Goal: Task Accomplishment & Management: Use online tool/utility

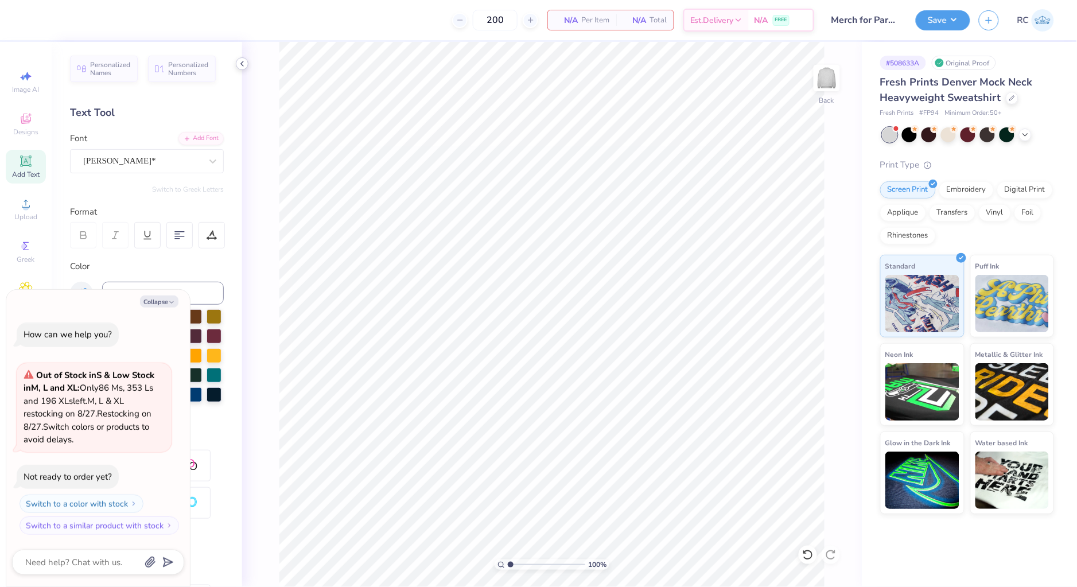
click at [247, 66] on div at bounding box center [242, 63] width 13 height 13
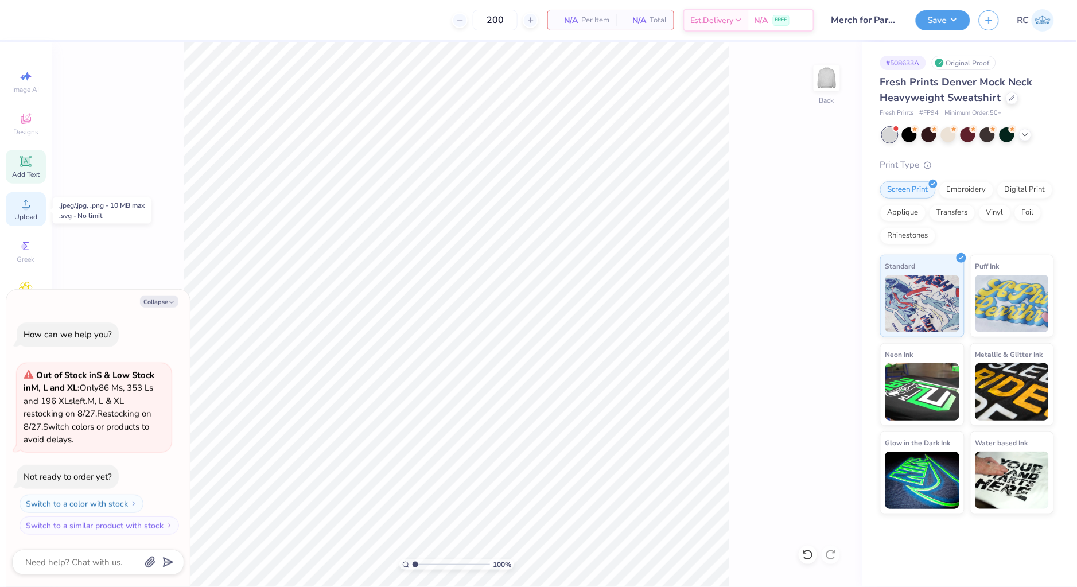
click at [32, 213] on span "Upload" at bounding box center [25, 216] width 23 height 9
click at [33, 209] on div "Upload" at bounding box center [26, 209] width 40 height 34
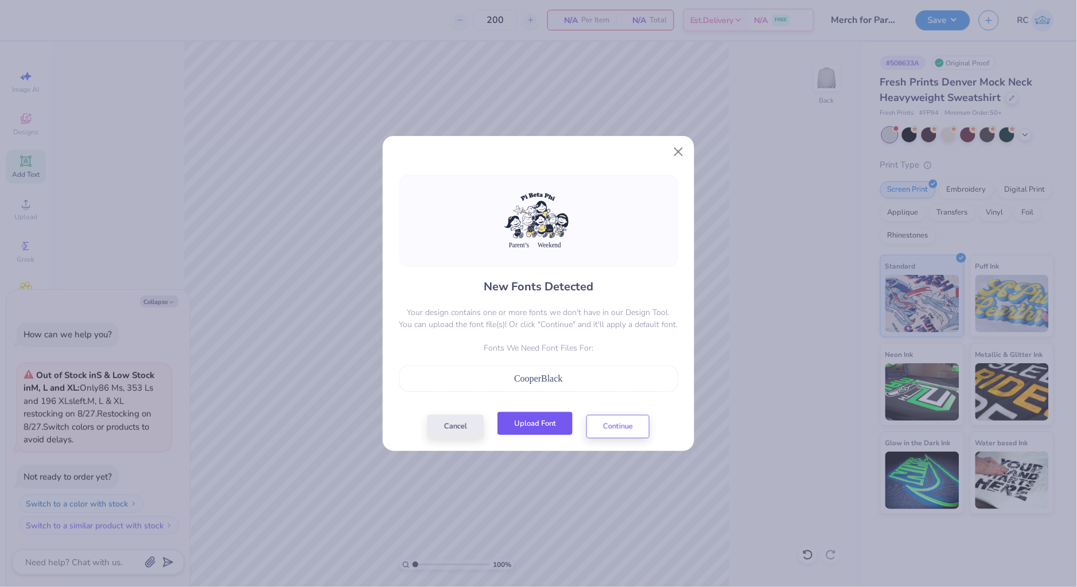
click at [535, 427] on button "Upload Font" at bounding box center [535, 424] width 75 height 24
click at [614, 426] on button "Continue" at bounding box center [617, 424] width 63 height 24
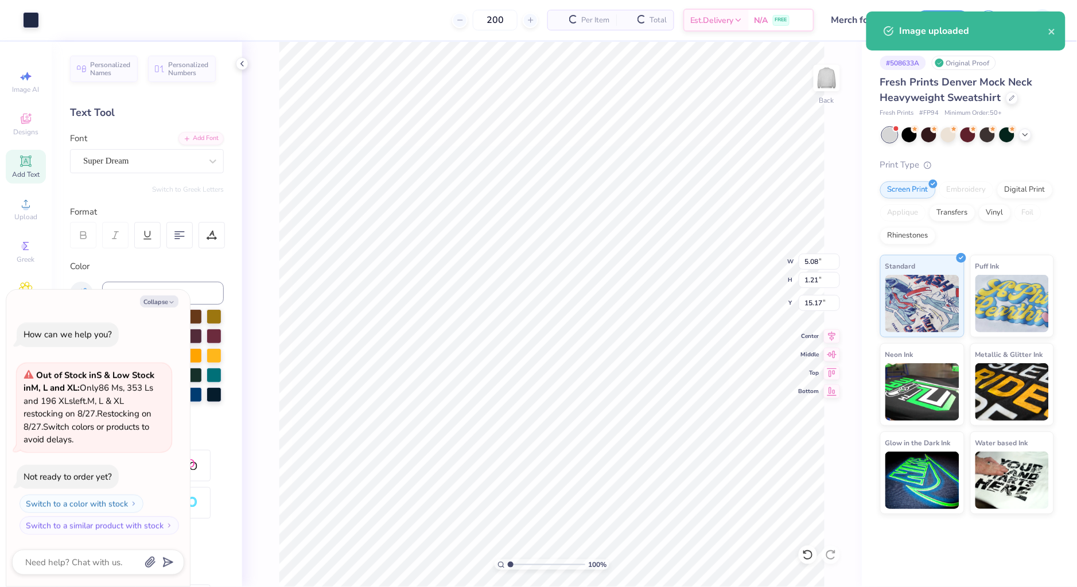
type textarea "x"
type input "11.98"
type input "1.22"
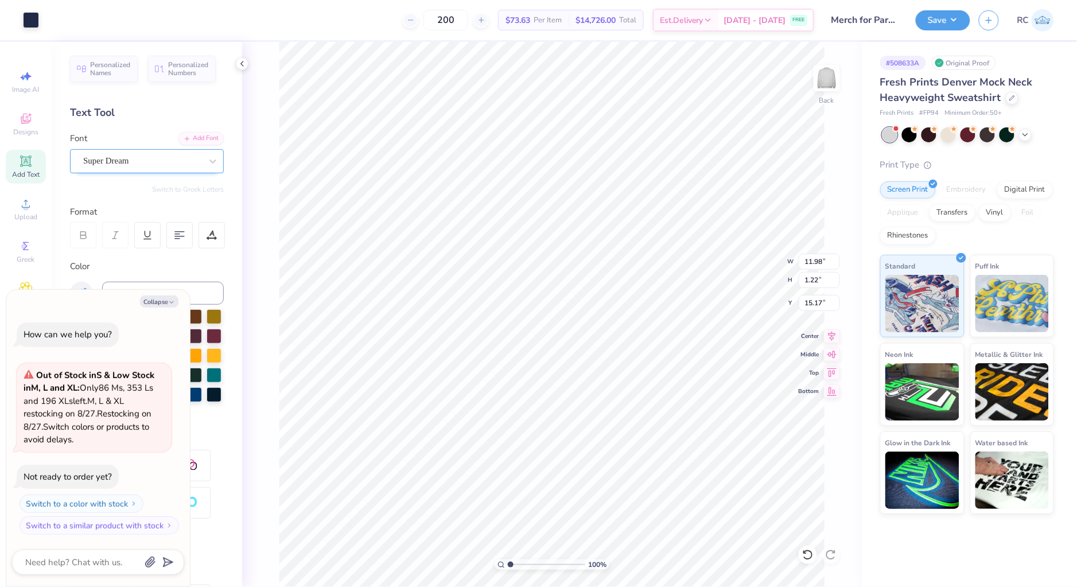
click at [150, 166] on div "Super Dream" at bounding box center [142, 161] width 121 height 18
type textarea "x"
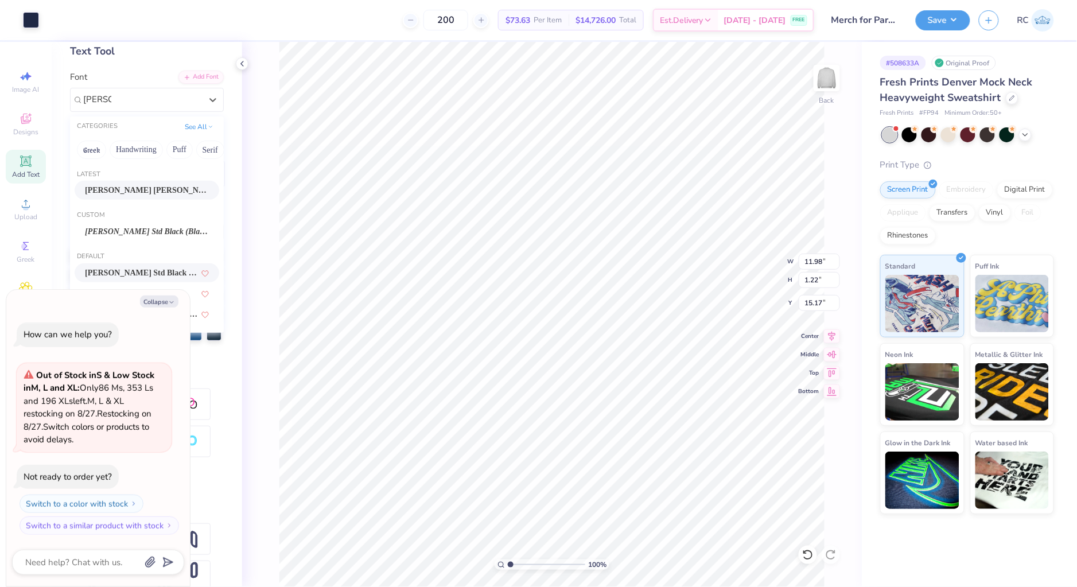
scroll to position [64, 0]
type input "[PERSON_NAME]"
click at [174, 302] on icon "button" at bounding box center [171, 302] width 7 height 7
type textarea "x"
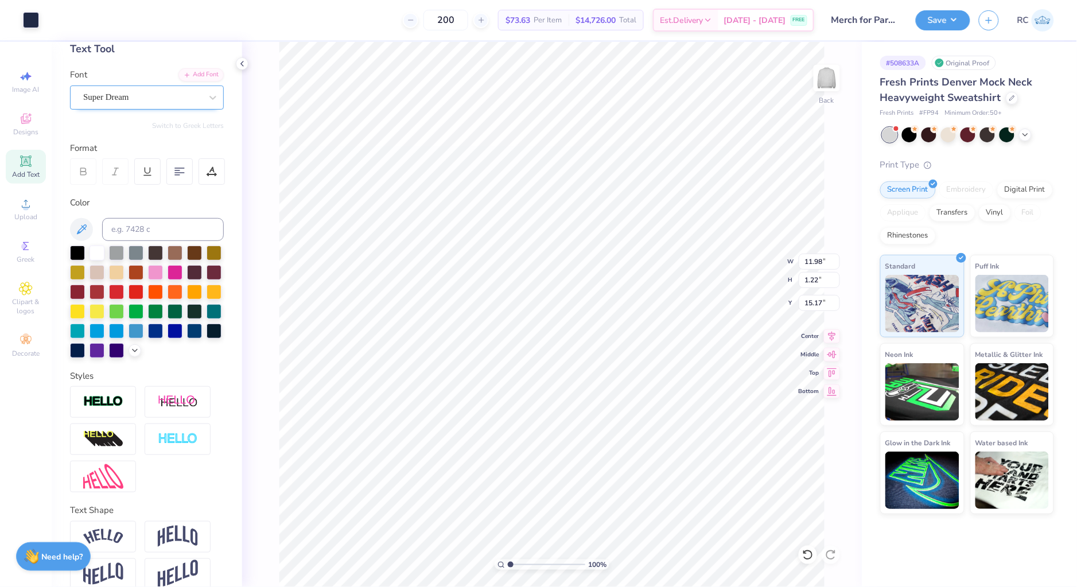
click at [142, 95] on div "Super Dream" at bounding box center [142, 97] width 121 height 18
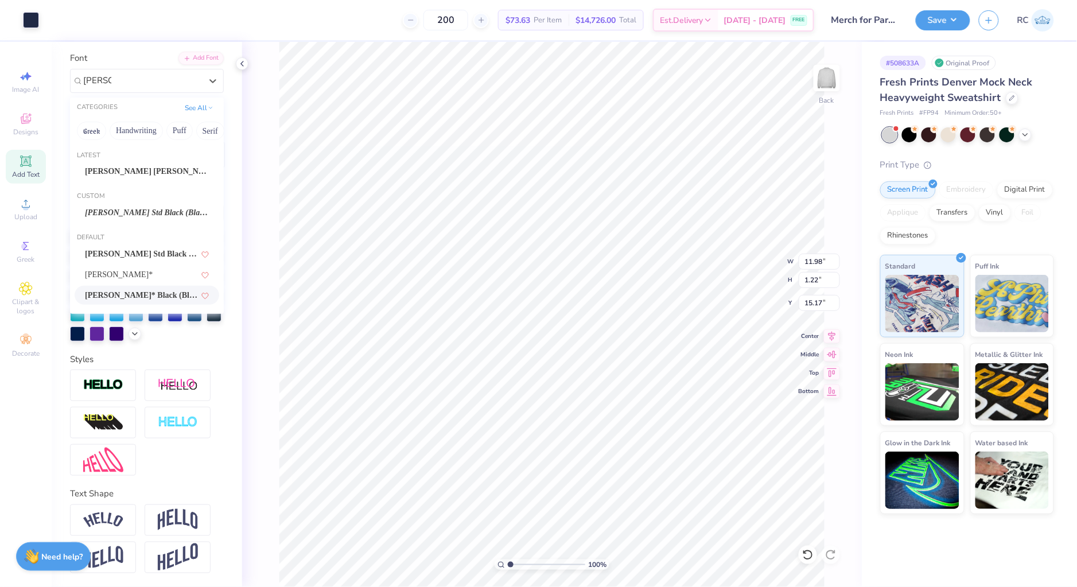
scroll to position [99, 0]
click at [141, 286] on div "[PERSON_NAME]* Black (Black)" at bounding box center [147, 295] width 145 height 19
type input "[PERSON_NAME]"
type input "12.62"
type input "1.34"
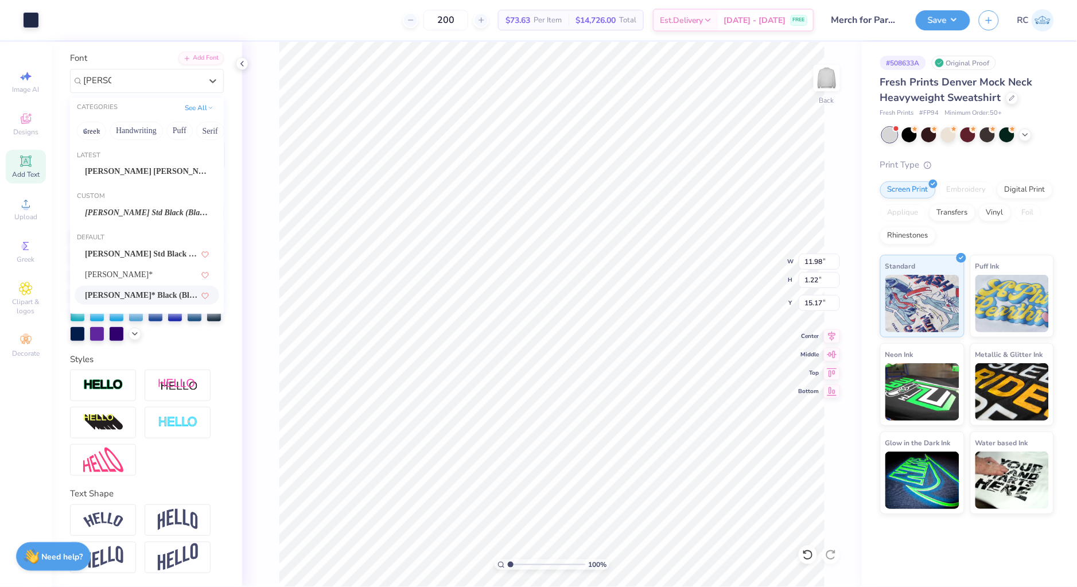
type input "15.18"
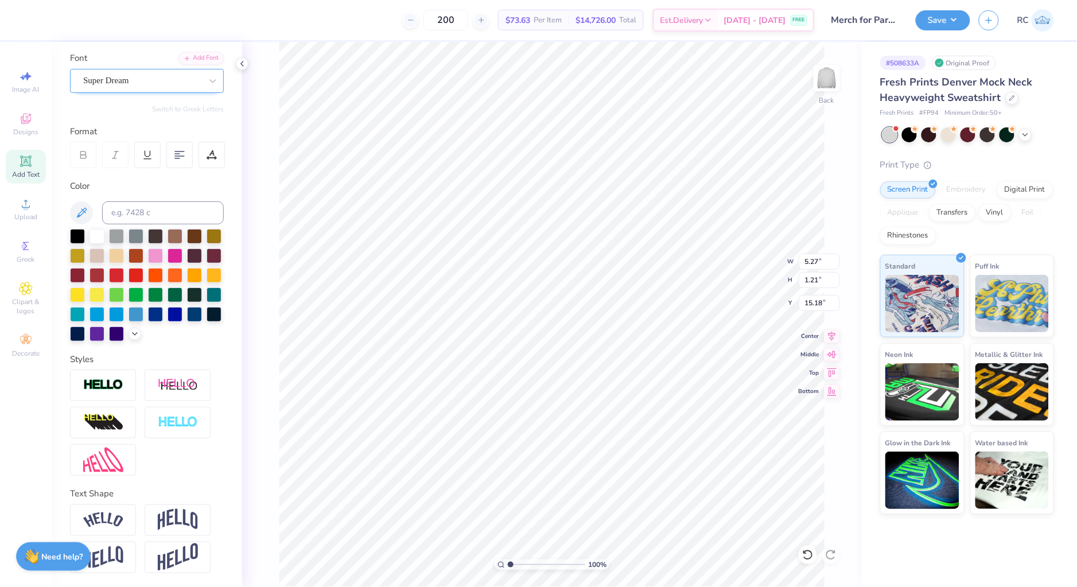
click at [134, 72] on div "Super Dream" at bounding box center [142, 81] width 121 height 18
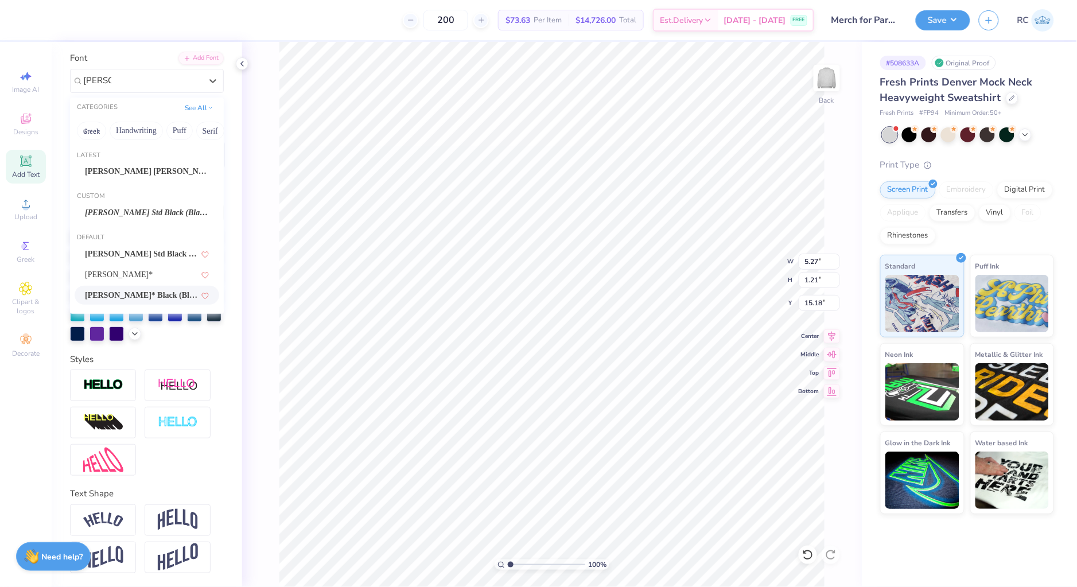
click at [162, 289] on span "[PERSON_NAME]* Black (Black)" at bounding box center [141, 295] width 113 height 12
type input "[PERSON_NAME]"
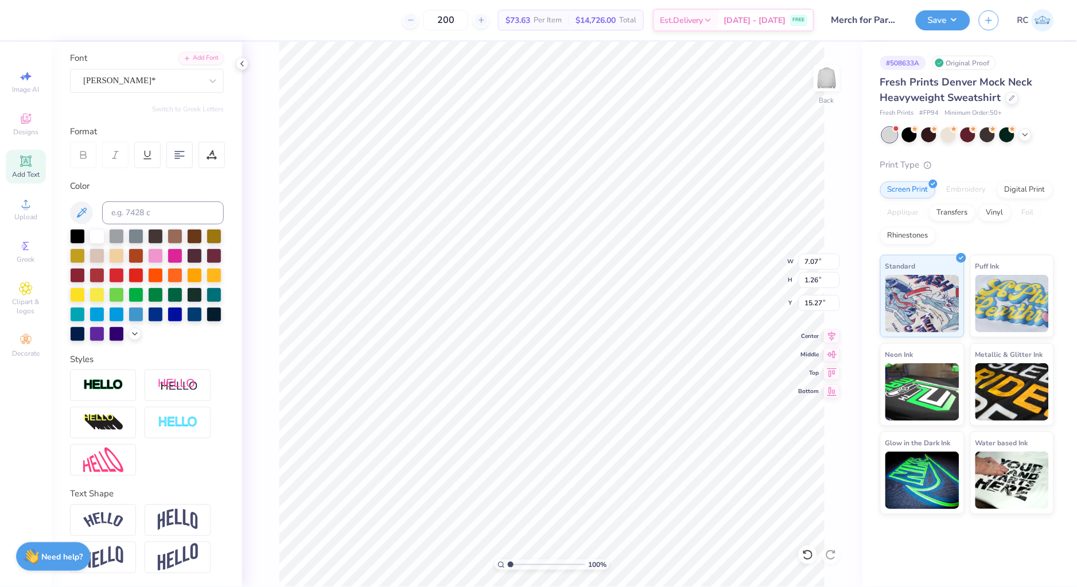
type input "7.07"
type input "1.26"
type input "15.27"
type input "1.11758119957331"
click at [818, 264] on input "15.00" at bounding box center [819, 262] width 41 height 16
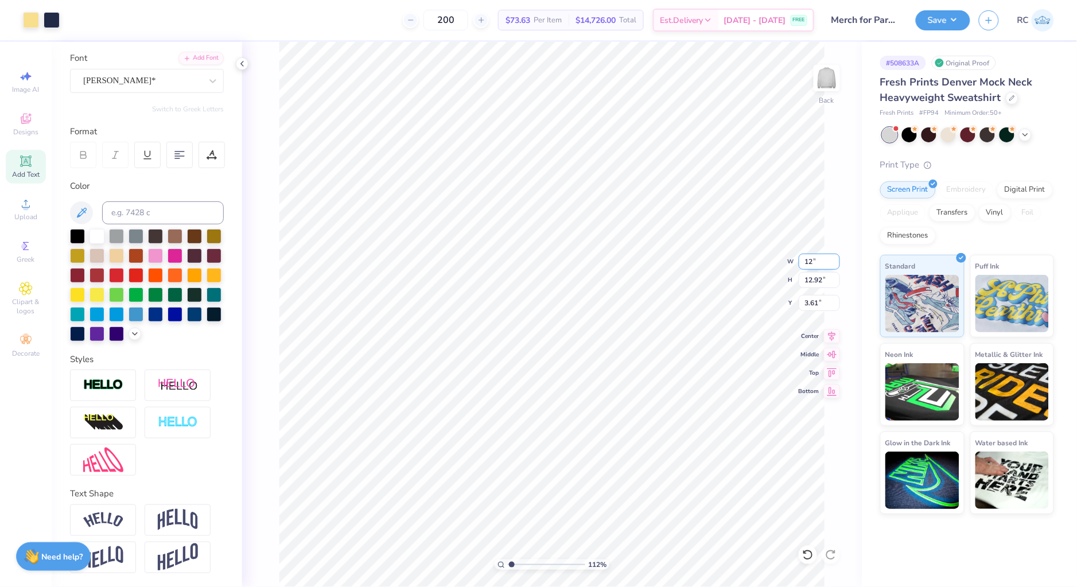
type input "12"
type input "1.11758119957331"
type input "12.00"
type input "10.34"
click at [816, 302] on input "4.90" at bounding box center [819, 303] width 41 height 16
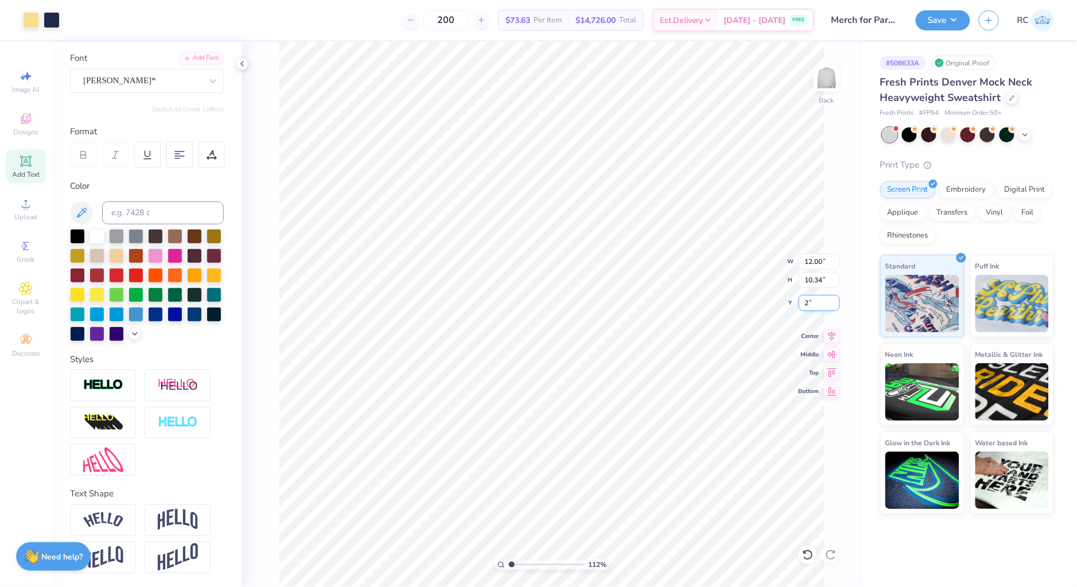
type input "2"
type input "1.11758119957331"
type input "2.00"
type input "1.94838386168054"
type input "5.66"
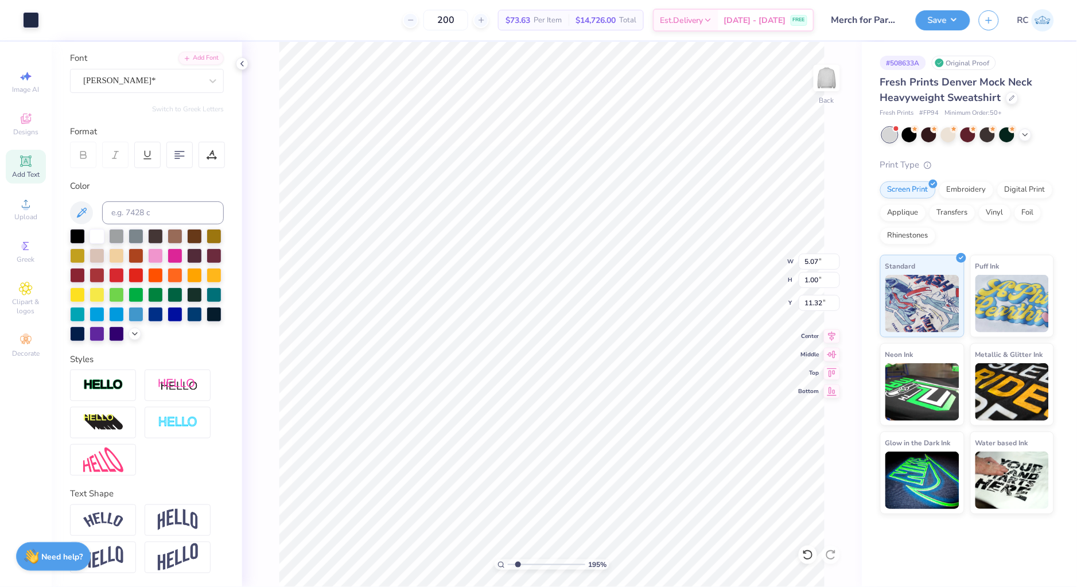
type input "1.01"
type input "11.33"
type input "1.94838386168054"
type input "5.07"
type input "1.00"
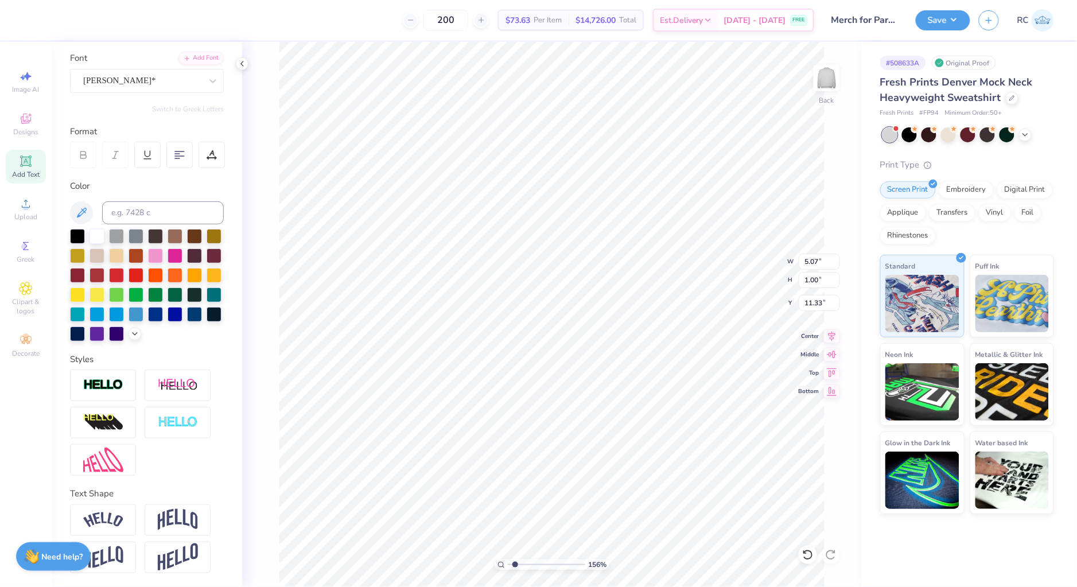
type input "1.5599703687744"
type input "5.66"
type input "1.01"
type input "1.5599703687744"
type input "11.32"
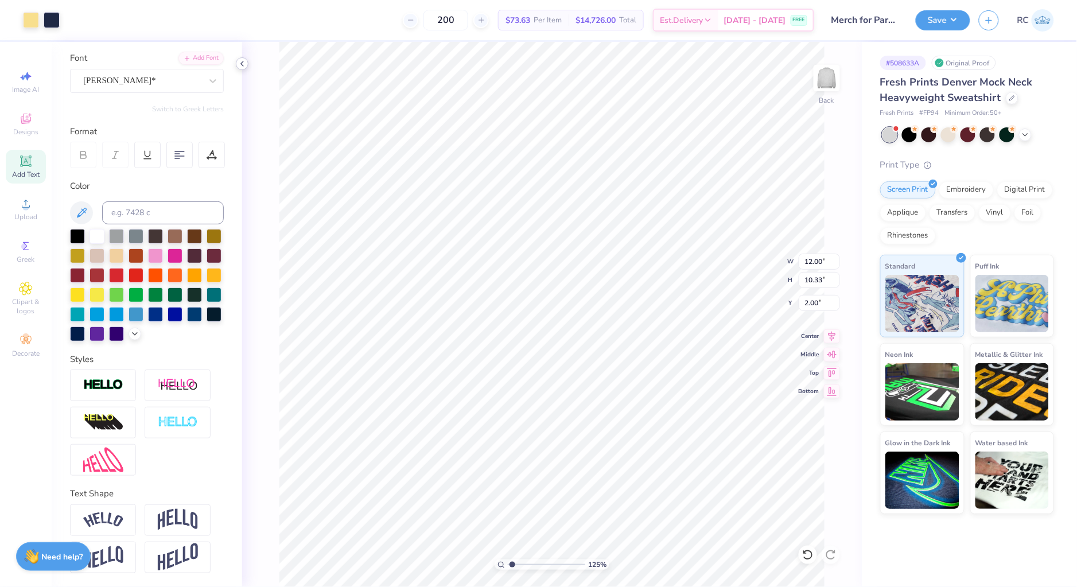
click at [238, 66] on icon at bounding box center [242, 63] width 9 height 9
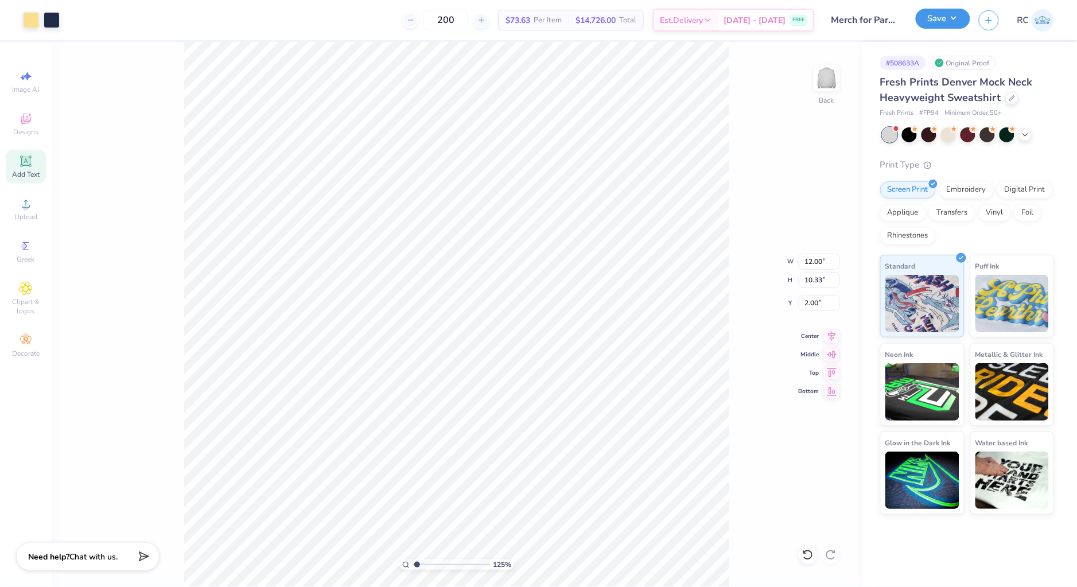
click at [943, 24] on button "Save" at bounding box center [943, 19] width 55 height 20
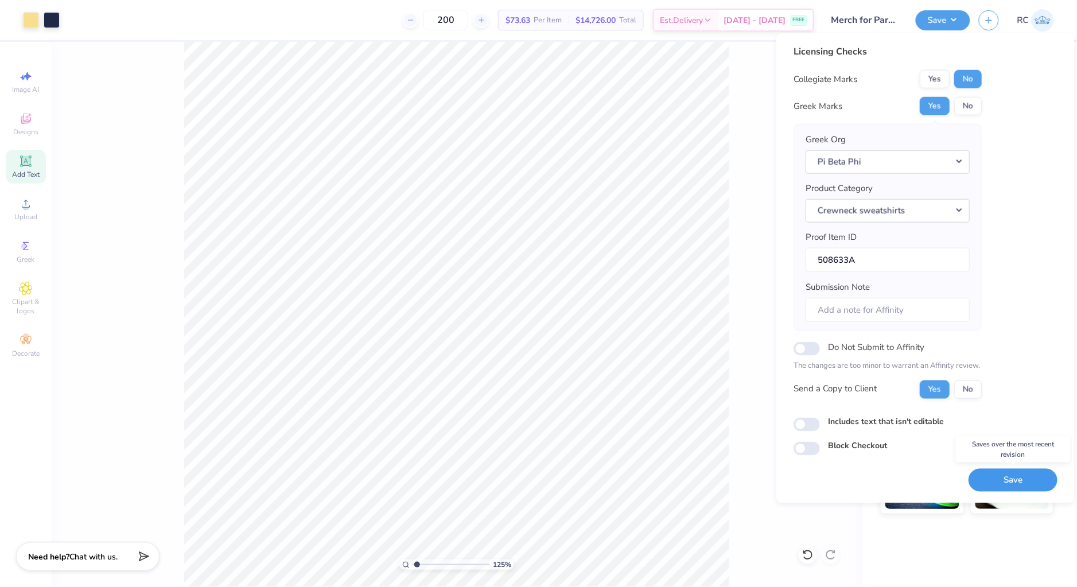
click at [1015, 482] on button "Save" at bounding box center [1013, 480] width 89 height 24
type input "1.24898773763972"
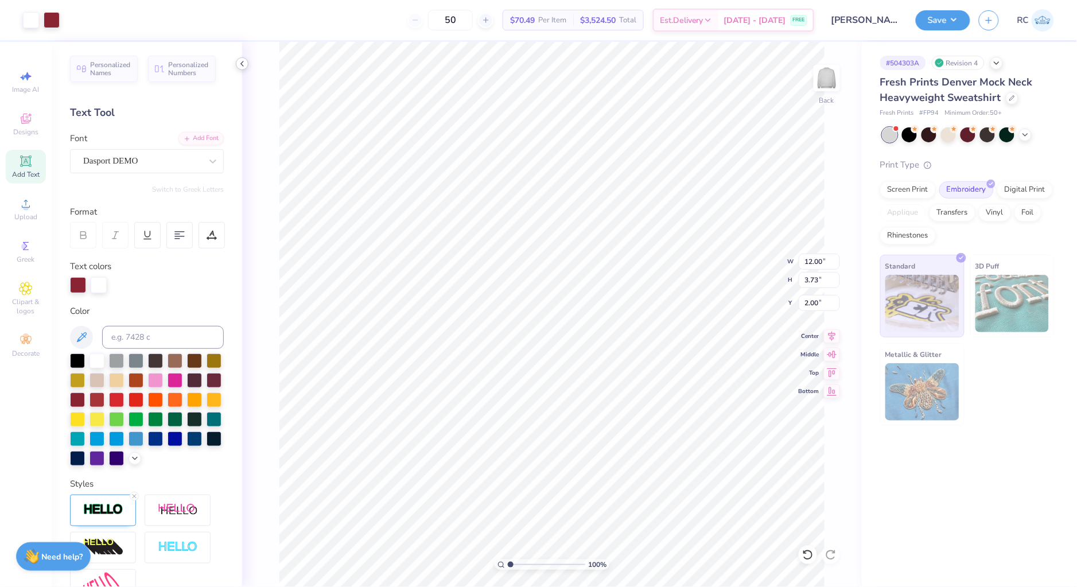
click at [242, 58] on div at bounding box center [242, 63] width 13 height 13
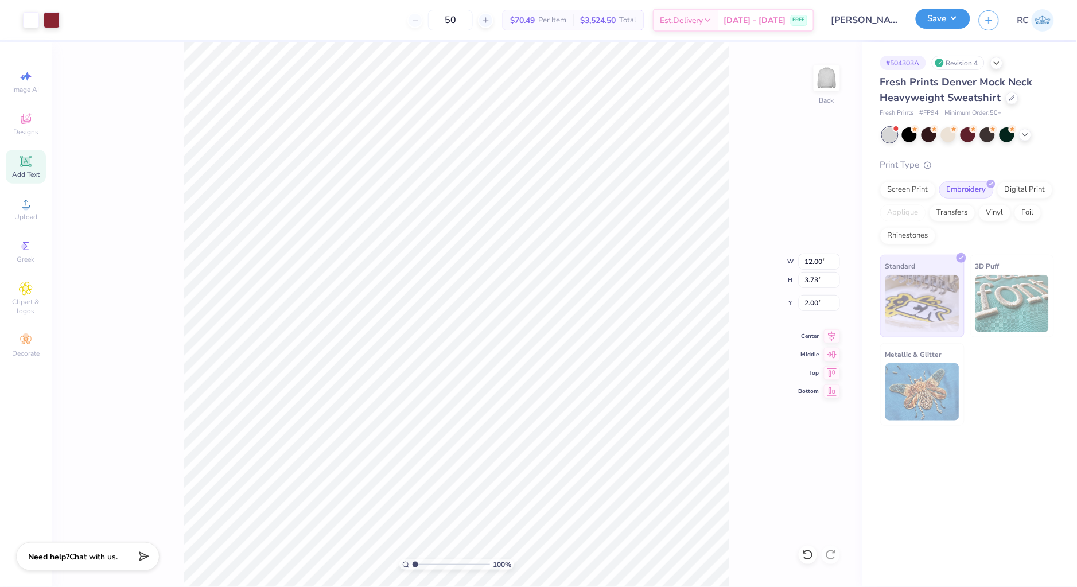
click at [956, 29] on div "Save" at bounding box center [943, 20] width 55 height 20
click at [964, 29] on div "Save" at bounding box center [943, 20] width 55 height 20
click at [946, 12] on button "Save" at bounding box center [943, 19] width 55 height 20
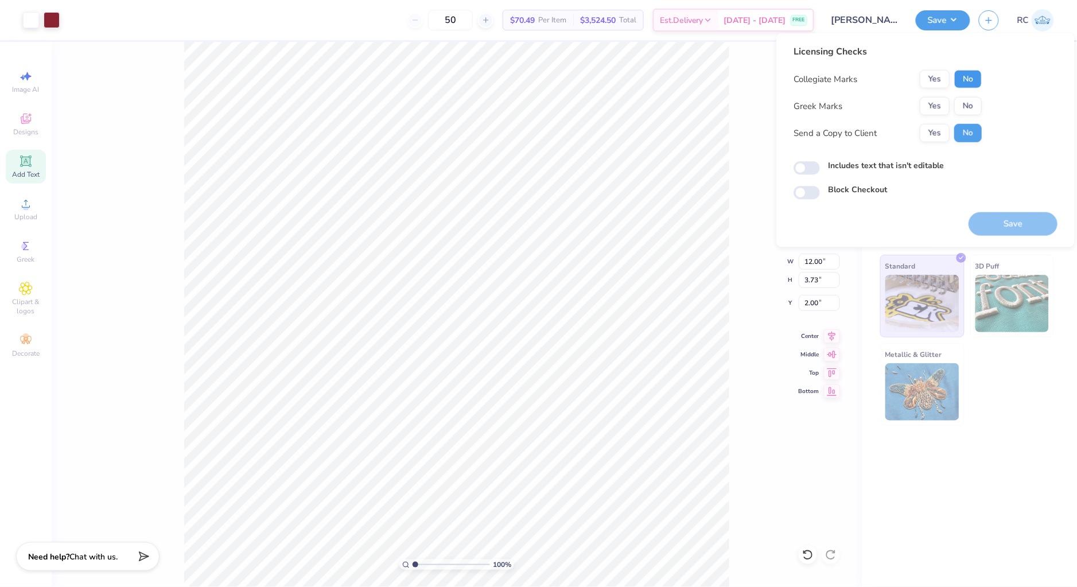
click at [962, 77] on button "No" at bounding box center [968, 79] width 28 height 18
click at [962, 104] on button "No" at bounding box center [968, 106] width 28 height 18
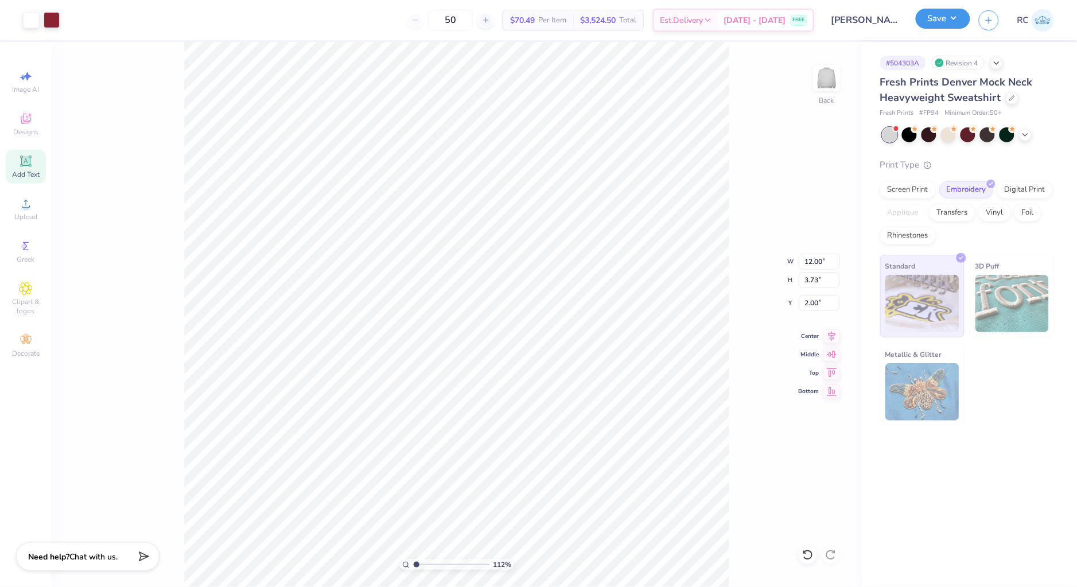
click at [964, 20] on button "Save" at bounding box center [943, 19] width 55 height 20
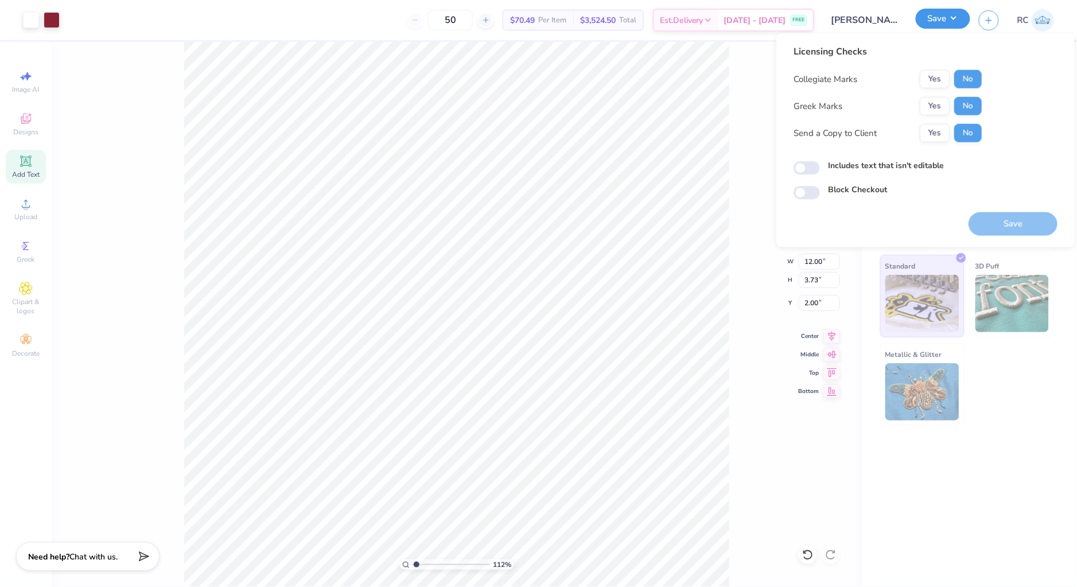
type input "1.11758119957331"
click at [812, 261] on input "12.00" at bounding box center [819, 262] width 41 height 16
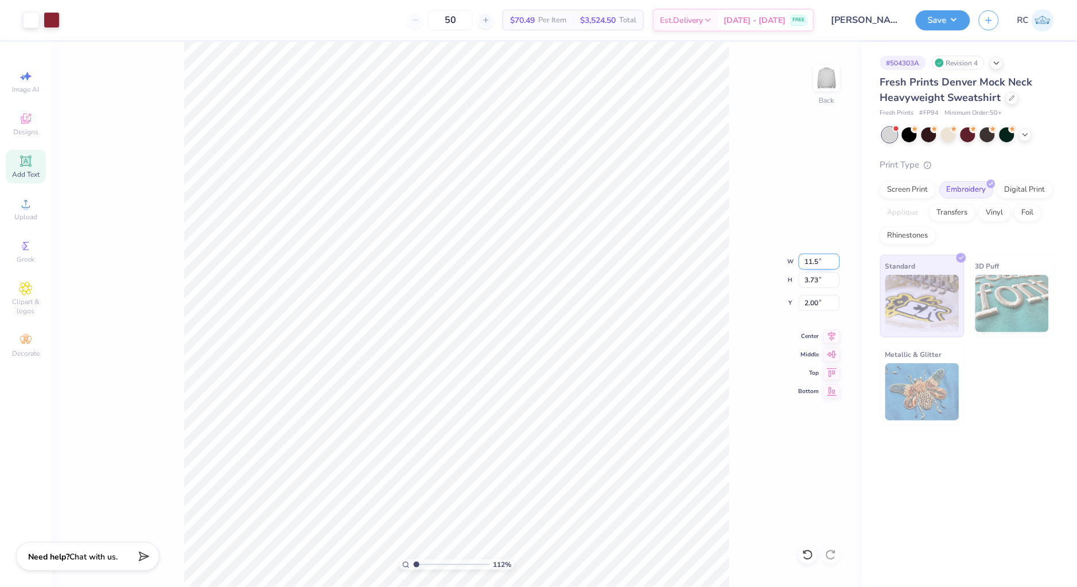
type input "11.5"
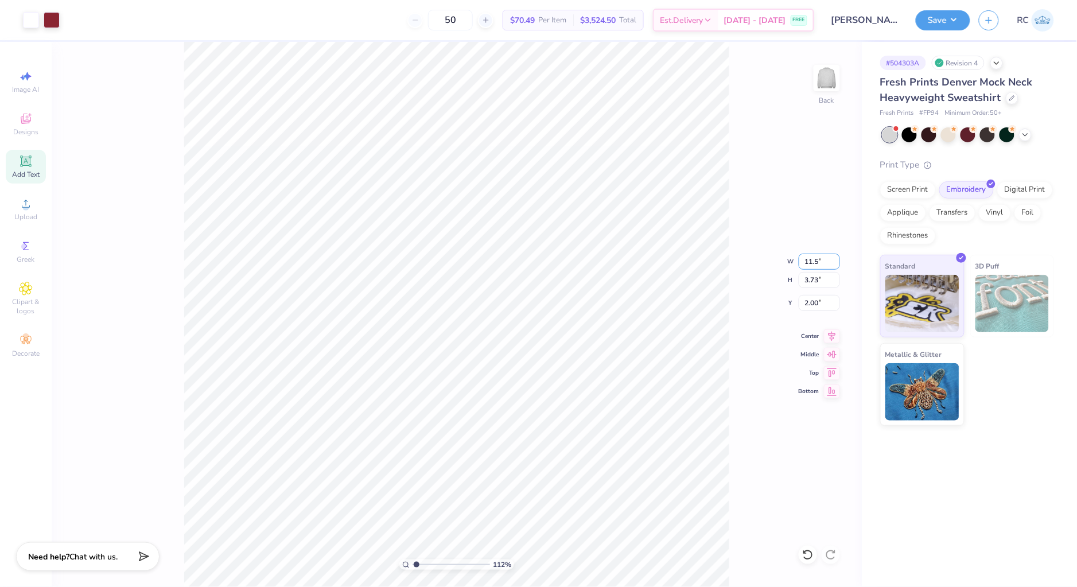
type input "1.11758119957331"
type input "11.50"
type input "3.57"
click at [821, 297] on input "2.08" at bounding box center [819, 303] width 41 height 16
type input "2"
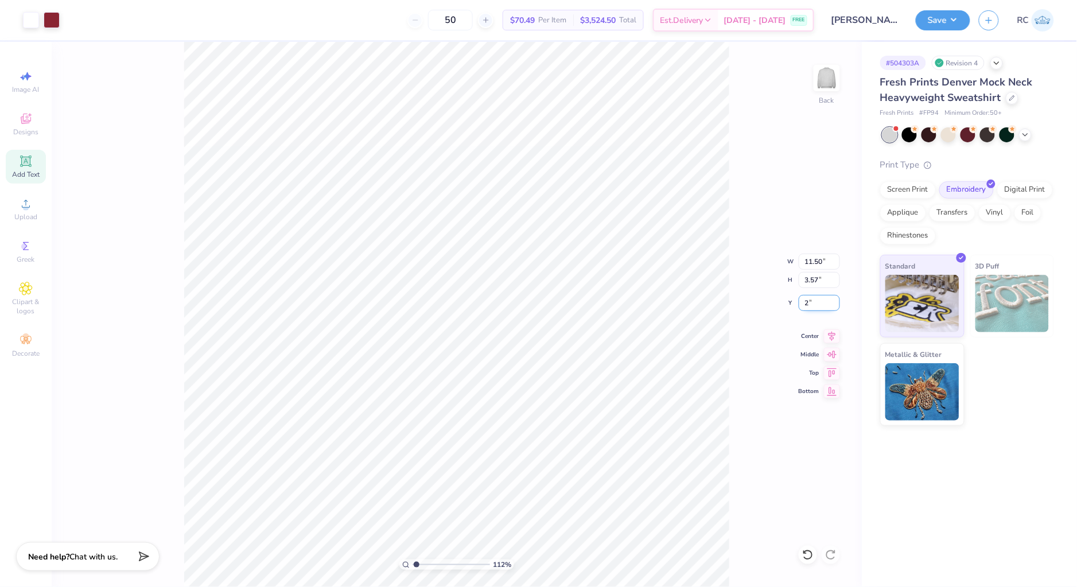
type input "1.11758119957331"
type input "2.00"
click at [948, 20] on button "Save" at bounding box center [943, 19] width 55 height 20
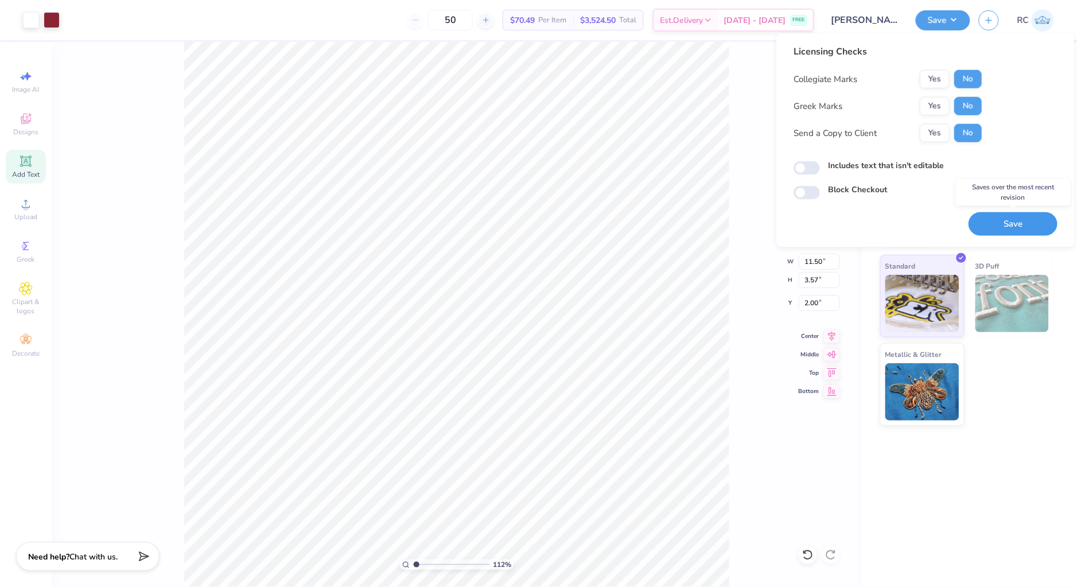
click at [1011, 227] on button "Save" at bounding box center [1013, 224] width 89 height 24
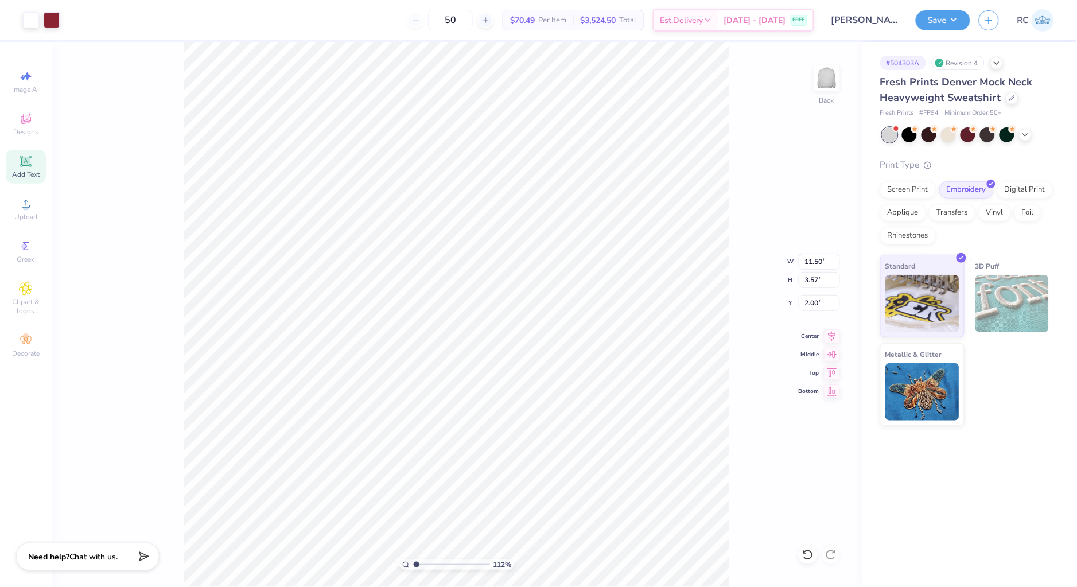
type input "1.11758119957331"
